Goal: Entertainment & Leisure: Consume media (video, audio)

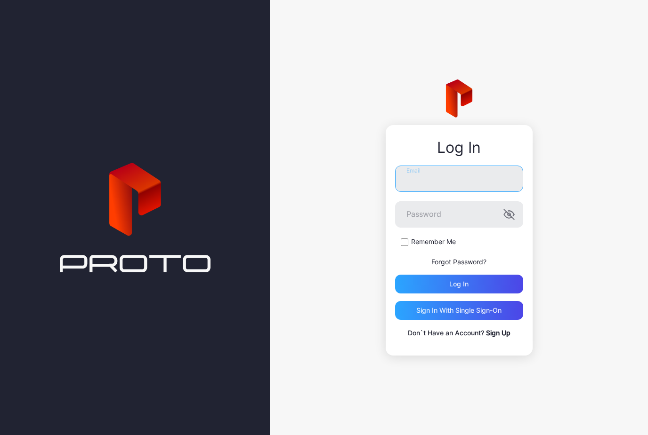
click at [413, 172] on input "Email" at bounding box center [459, 179] width 128 height 26
type input "**********"
click at [458, 284] on button "Log in" at bounding box center [459, 284] width 128 height 19
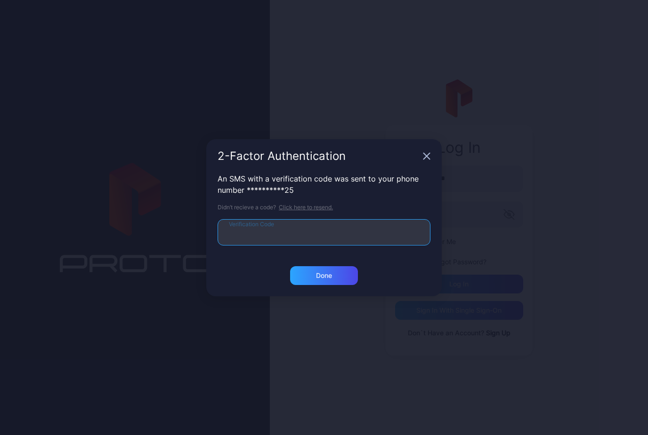
click at [256, 230] on input "Verification Code" at bounding box center [323, 232] width 213 height 26
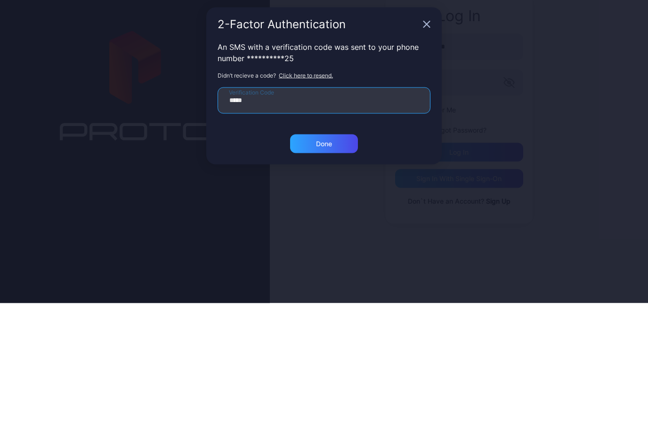
type input "******"
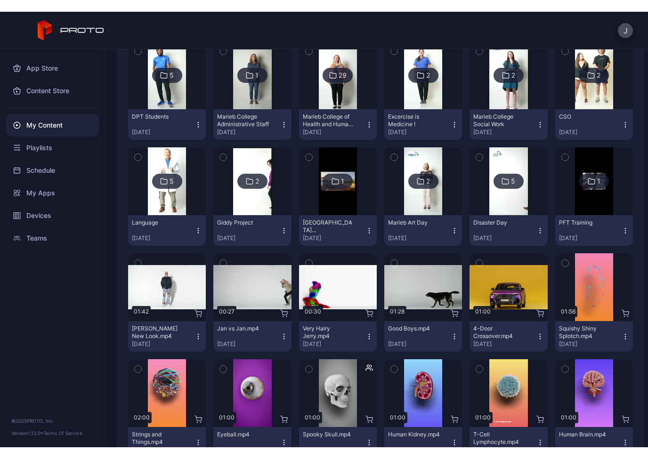
scroll to position [346, 0]
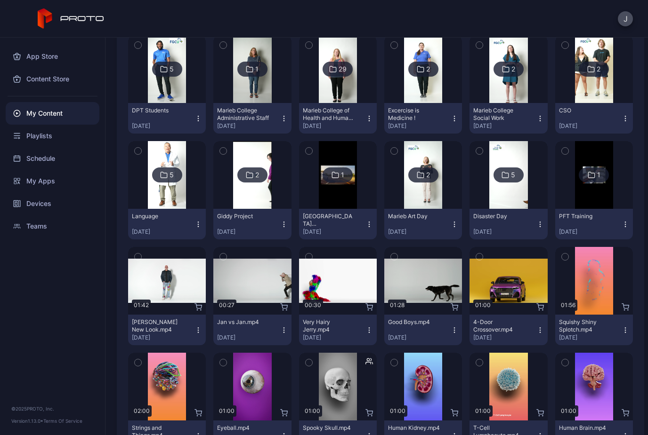
click at [595, 189] on img at bounding box center [594, 175] width 38 height 68
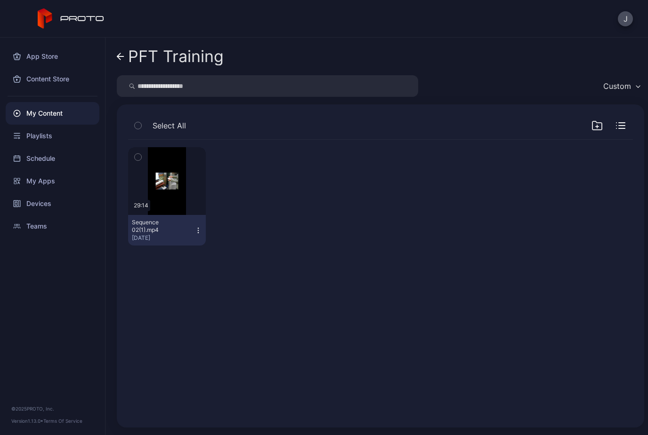
click at [151, 203] on div "Preview" at bounding box center [167, 181] width 78 height 68
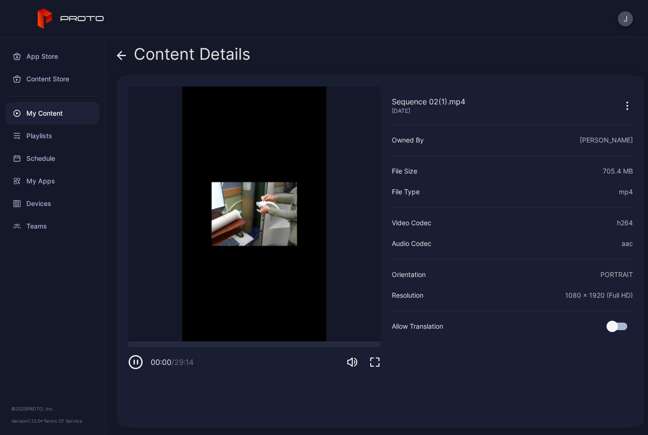
click at [233, 227] on video "Sorry, your browser doesn‘t support embedded videos" at bounding box center [254, 214] width 252 height 255
click at [376, 363] on icon "button" at bounding box center [374, 362] width 11 height 11
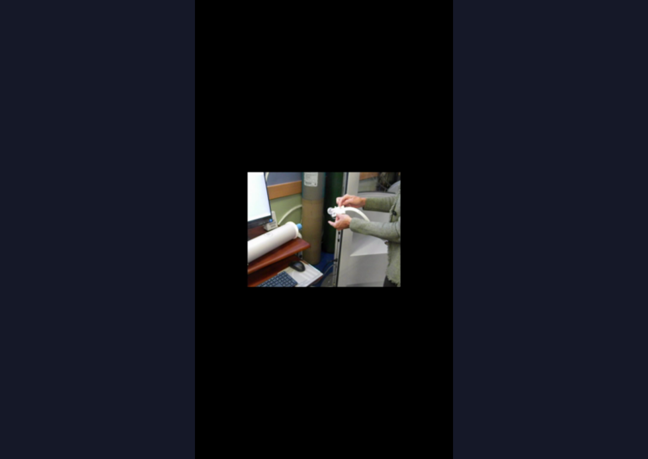
click at [312, 382] on video "Sorry, your browser doesn‘t support embedded videos" at bounding box center [324, 229] width 648 height 459
click at [32, 430] on video "Sorry, your browser doesn‘t support embedded videos" at bounding box center [324, 229] width 648 height 459
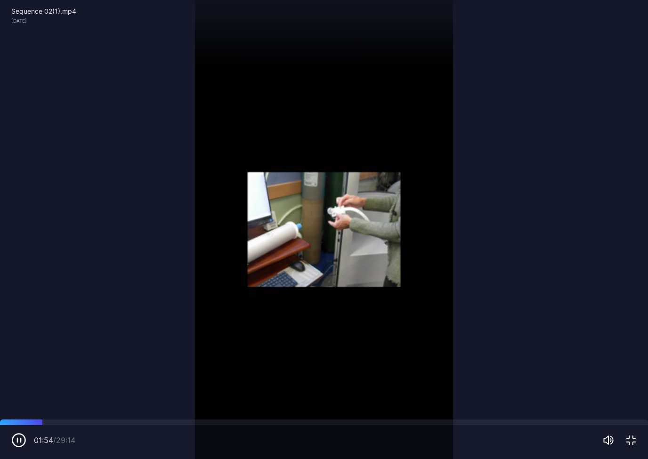
click at [31, 430] on div "01:54 / 29:14" at bounding box center [324, 442] width 648 height 34
click at [26, 419] on div at bounding box center [324, 422] width 648 height 6
click at [63, 397] on video "Sorry, your browser doesn‘t support embedded videos" at bounding box center [324, 229] width 648 height 459
click at [23, 424] on div at bounding box center [324, 422] width 648 height 6
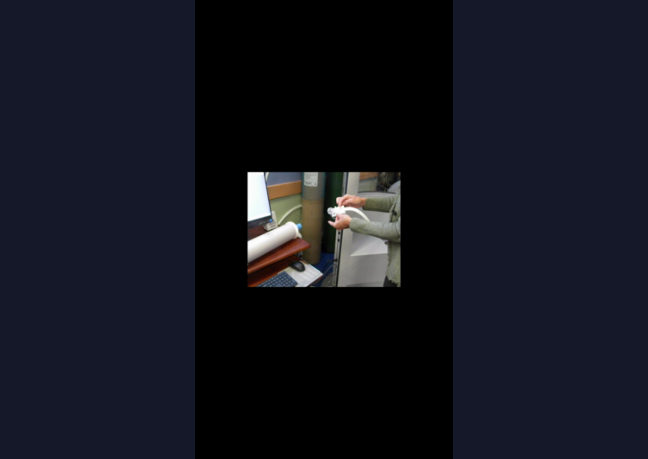
click at [215, 367] on video "Sorry, your browser doesn‘t support embedded videos" at bounding box center [324, 229] width 648 height 459
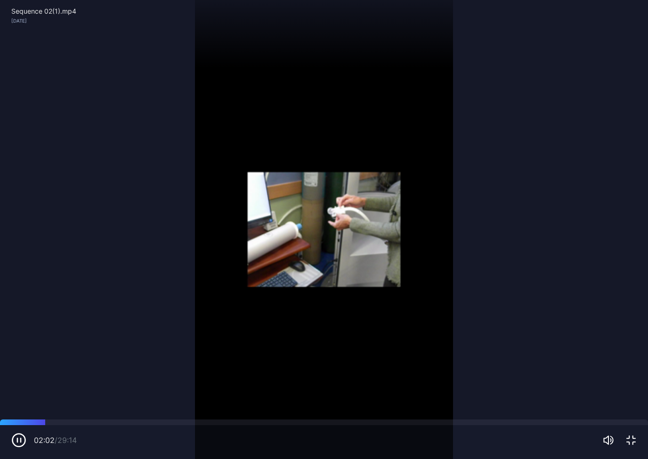
click at [55, 422] on div at bounding box center [324, 422] width 648 height 6
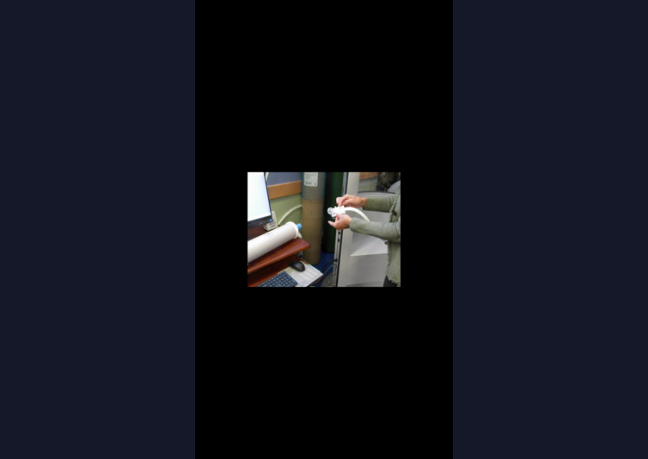
click at [76, 423] on video "Sorry, your browser doesn‘t support embedded videos" at bounding box center [324, 229] width 648 height 459
click at [85, 419] on video "Sorry, your browser doesn‘t support embedded videos" at bounding box center [324, 229] width 648 height 459
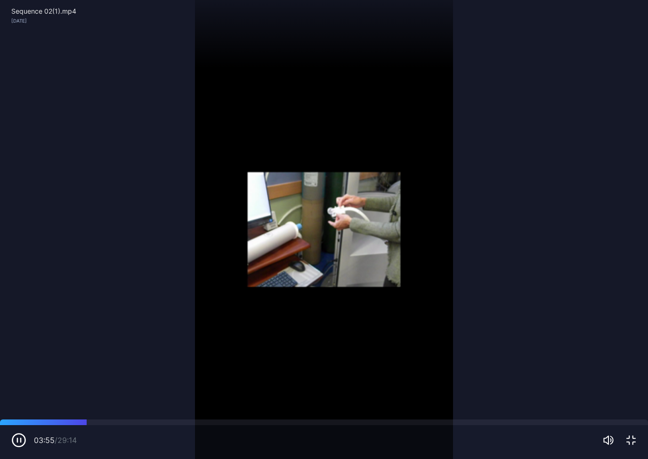
click at [100, 430] on div "03:55 / 29:14" at bounding box center [324, 442] width 648 height 34
click at [69, 424] on div at bounding box center [324, 422] width 648 height 6
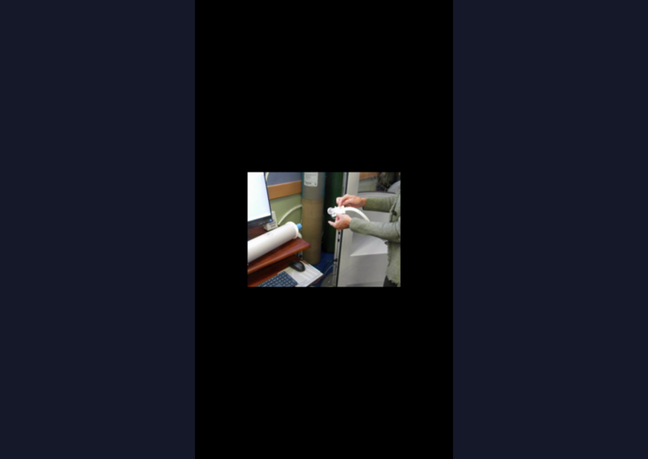
click at [325, 331] on video "Sorry, your browser doesn‘t support embedded videos" at bounding box center [324, 229] width 648 height 459
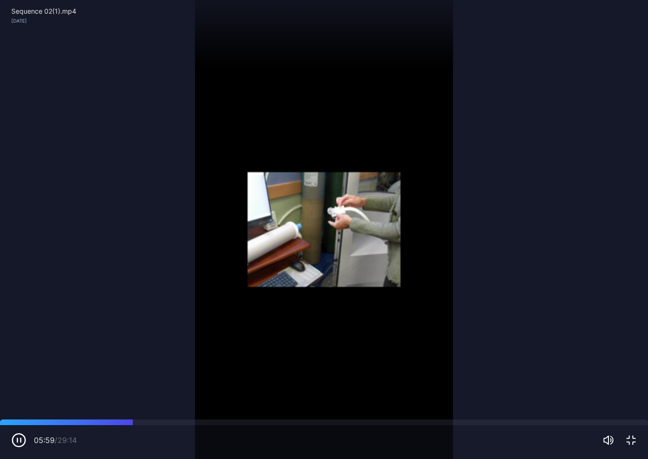
click at [15, 435] on icon "button" at bounding box center [18, 439] width 15 height 15
click at [17, 85] on video "Sorry, your browser doesn‘t support embedded videos" at bounding box center [324, 229] width 648 height 459
